Goal: Task Accomplishment & Management: Manage account settings

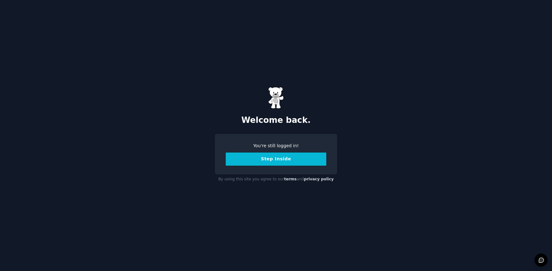
click at [302, 160] on button "Step Inside" at bounding box center [276, 158] width 101 height 13
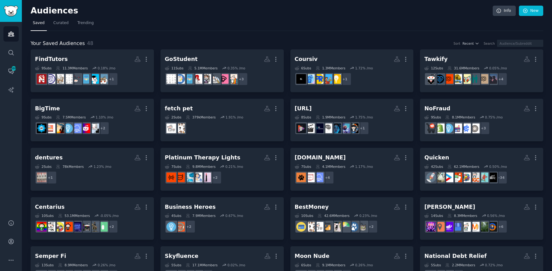
click at [428, 25] on nav "Saved Curated Trending" at bounding box center [287, 24] width 513 height 13
click at [432, 13] on h2 "Audiences" at bounding box center [262, 11] width 462 height 10
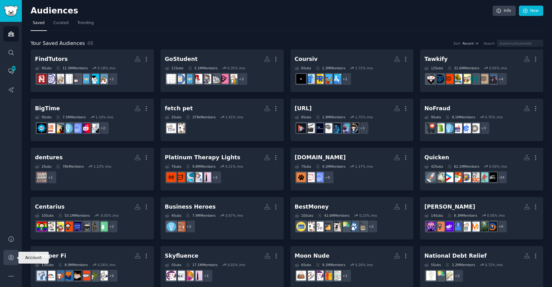
click at [11, 261] on link "Account" at bounding box center [10, 257] width 15 height 15
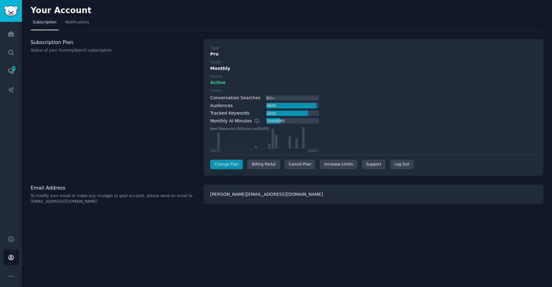
click at [494, 8] on div "Your Account" at bounding box center [287, 12] width 513 height 12
